Goal: Find specific page/section: Find specific page/section

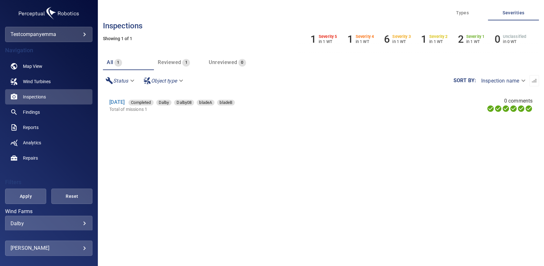
click at [79, 222] on body "**********" at bounding box center [272, 133] width 544 height 266
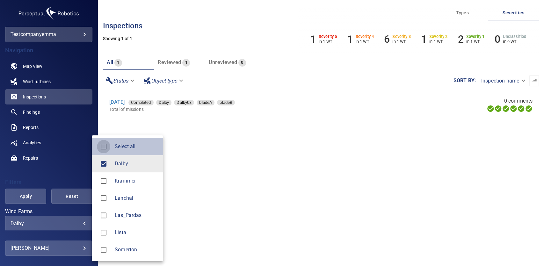
type input "**********"
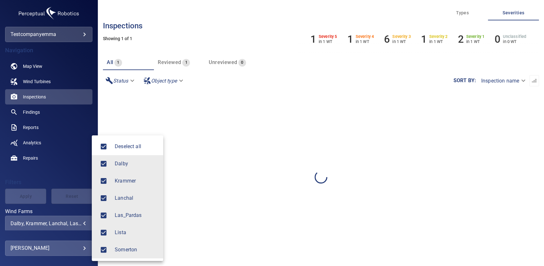
click at [74, 149] on div at bounding box center [272, 133] width 544 height 266
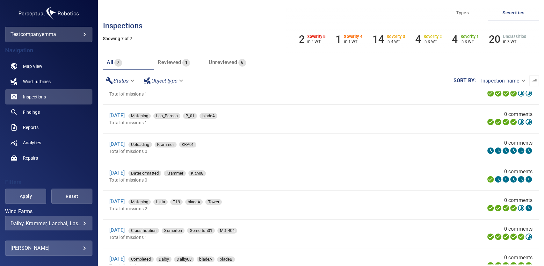
scroll to position [29, 0]
